Goal: Task Accomplishment & Management: Use online tool/utility

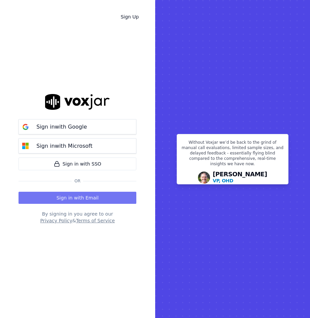
click at [75, 198] on button "Sign in with Email" at bounding box center [77, 198] width 118 height 12
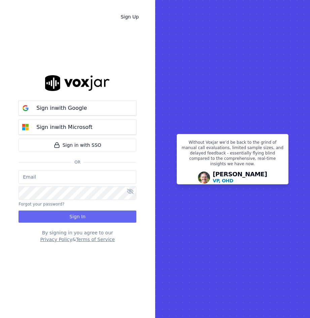
type input "asimmons@asilpc.com"
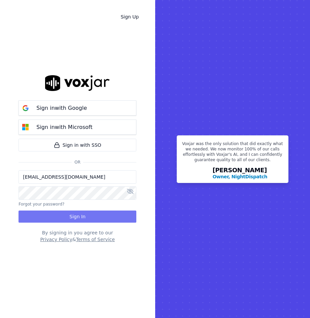
click at [83, 216] on button "Sign In" at bounding box center [77, 217] width 118 height 12
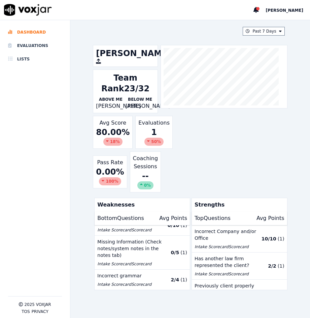
scroll to position [15, 0]
click at [38, 47] on li "Evaluations" at bounding box center [35, 45] width 54 height 13
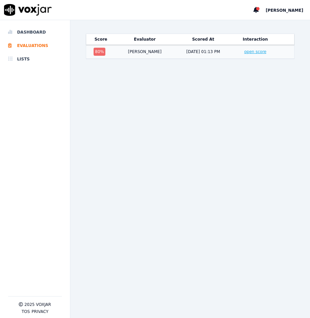
click at [247, 53] on link "open score" at bounding box center [255, 51] width 22 height 5
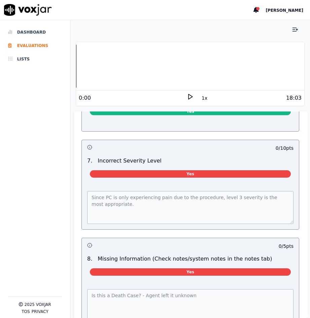
scroll to position [706, 0]
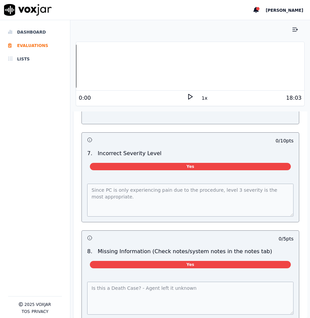
click at [187, 98] on icon at bounding box center [190, 96] width 7 height 7
click at [153, 84] on div at bounding box center [190, 66] width 228 height 43
click at [191, 97] on rect at bounding box center [191, 96] width 1 height 4
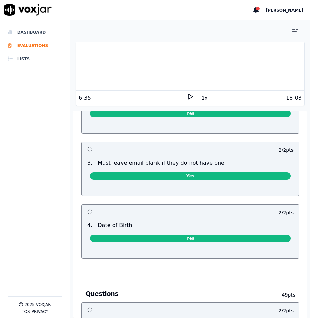
scroll to position [0, 0]
